Goal: Communication & Community: Answer question/provide support

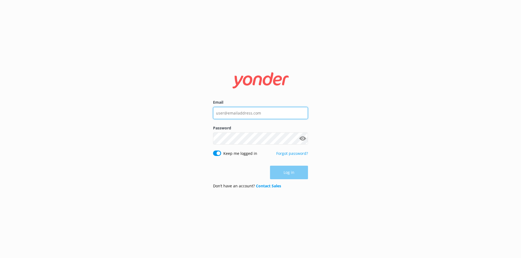
type input "[EMAIL_ADDRESS][DOMAIN_NAME]"
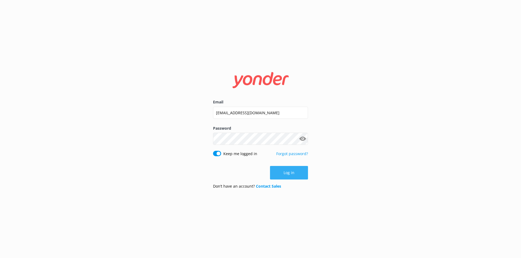
click at [289, 173] on div "Log in" at bounding box center [260, 173] width 95 height 14
click at [289, 173] on button "Log in" at bounding box center [289, 173] width 38 height 14
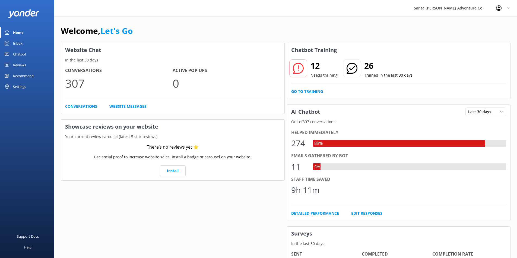
click at [21, 43] on div "Inbox" at bounding box center [17, 43] width 9 height 11
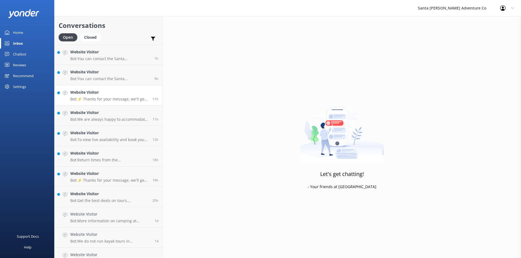
click at [111, 95] on h4 "Website Visitor" at bounding box center [109, 92] width 78 height 6
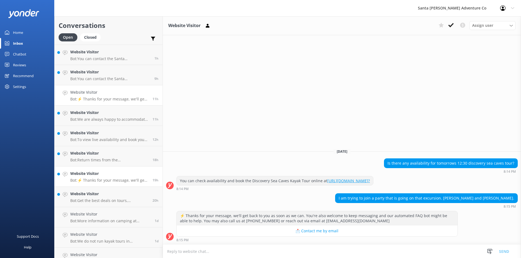
click at [114, 179] on p "Bot: ⚡ Thanks for your message, we'll get back to you as soon as we can. You're…" at bounding box center [109, 180] width 78 height 5
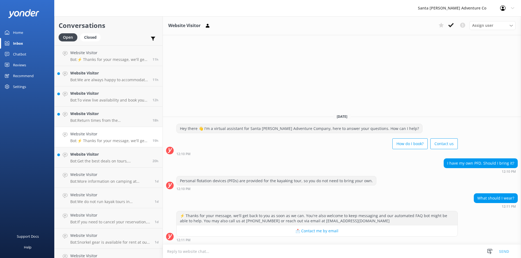
scroll to position [27, 0]
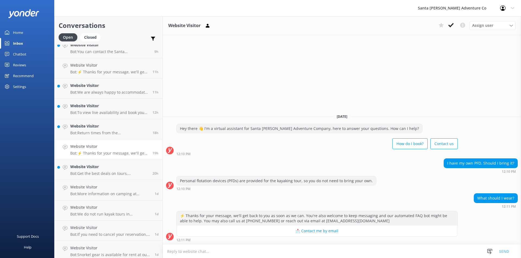
click at [234, 251] on textarea at bounding box center [342, 251] width 358 height 13
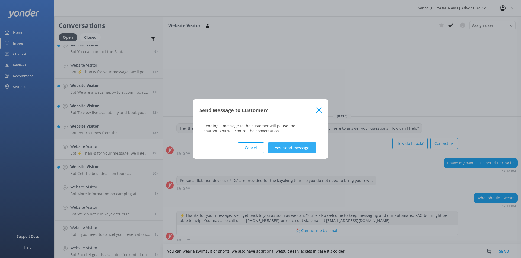
type textarea "You can wear a swimsuit or shorts, we also have additional wetsuit gear/jackets…"
click at [303, 148] on button "Yes, send message" at bounding box center [292, 148] width 48 height 11
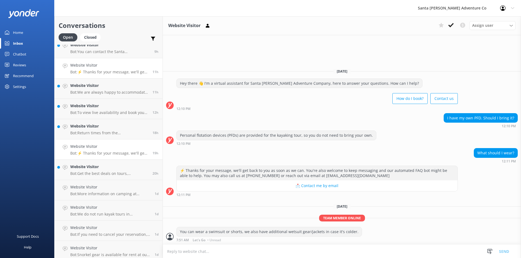
click at [99, 68] on h4 "Website Visitor" at bounding box center [109, 65] width 78 height 6
